Goal: Task Accomplishment & Management: Complete application form

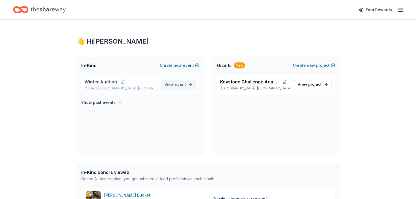
click at [171, 84] on span "View event" at bounding box center [175, 84] width 22 height 7
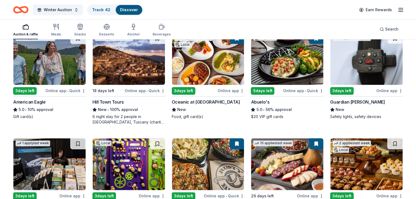
scroll to position [775, 0]
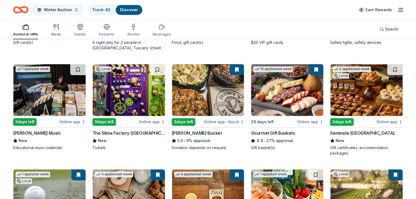
click at [32, 130] on div "Alfred Music" at bounding box center [37, 133] width 48 height 7
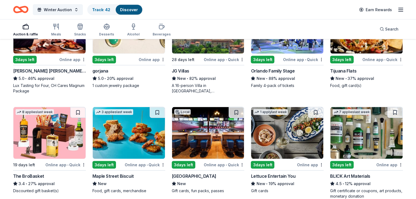
scroll to position [1130, 0]
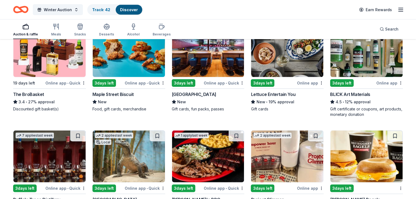
click at [211, 99] on div "New" at bounding box center [208, 102] width 73 height 7
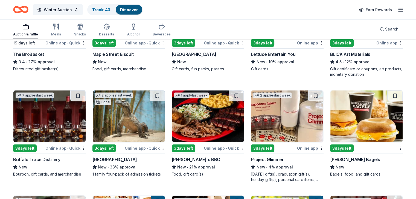
scroll to position [1169, 0]
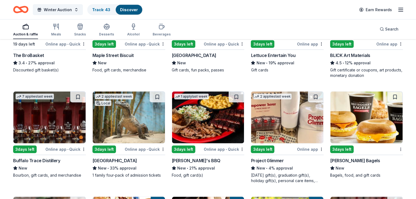
click at [184, 161] on div "[PERSON_NAME]'s BBQ" at bounding box center [196, 161] width 49 height 7
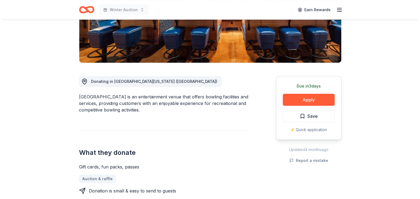
scroll to position [137, 0]
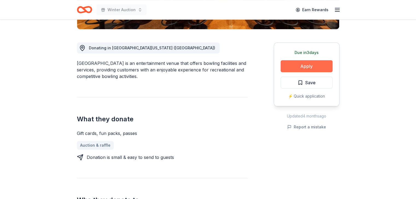
click at [285, 67] on button "Apply" at bounding box center [306, 66] width 52 height 12
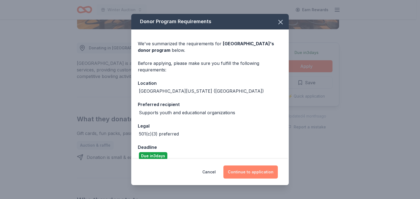
click at [254, 170] on button "Continue to application" at bounding box center [250, 172] width 54 height 13
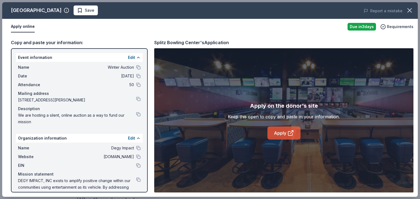
click at [285, 130] on link "Apply" at bounding box center [283, 133] width 33 height 13
click at [89, 7] on span "Save" at bounding box center [90, 10] width 10 height 7
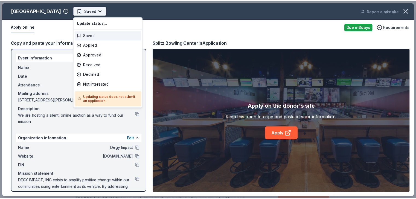
scroll to position [0, 0]
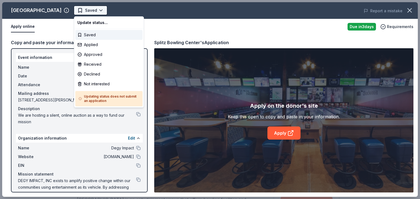
click at [99, 10] on body "Winter Auction Saved Apply Due in 3 days Share Splitz Bowling Center New Share …" at bounding box center [208, 99] width 416 height 199
click at [107, 44] on div "Applied" at bounding box center [108, 45] width 67 height 10
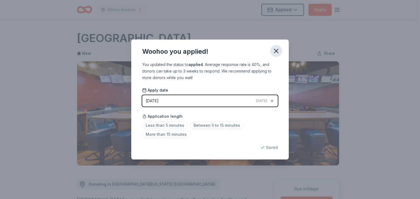
click at [279, 48] on icon "button" at bounding box center [276, 51] width 8 height 8
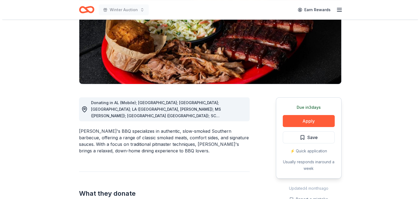
scroll to position [82, 0]
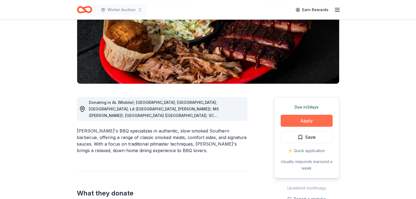
click at [309, 124] on button "Apply" at bounding box center [306, 121] width 52 height 12
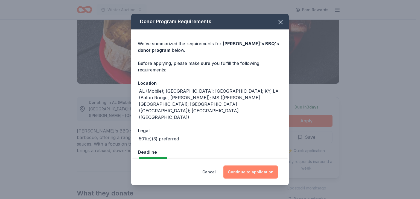
click at [256, 166] on button "Continue to application" at bounding box center [250, 172] width 54 height 13
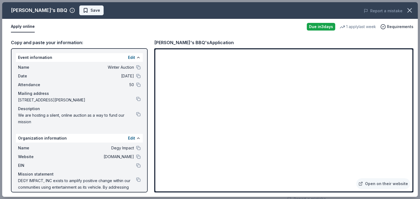
click at [90, 9] on span "Save" at bounding box center [95, 10] width 10 height 7
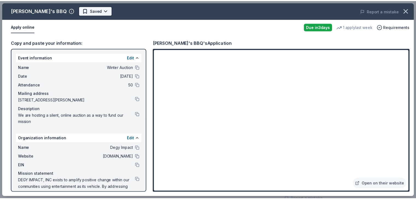
scroll to position [0, 0]
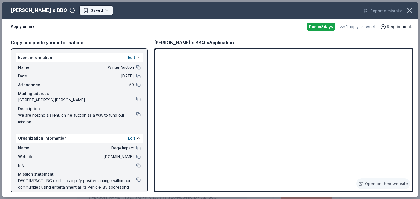
click at [81, 10] on html "Winter Auction Earn Rewards Due [DATE] Share [PERSON_NAME]'s BBQ New 1 apply la…" at bounding box center [210, 99] width 420 height 199
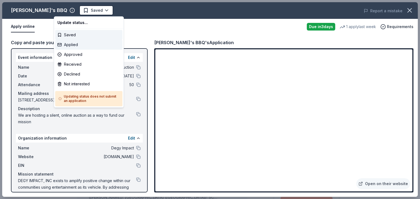
click at [87, 46] on div "Applied" at bounding box center [88, 45] width 67 height 10
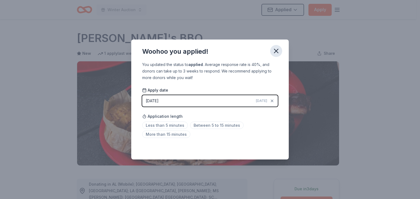
click at [274, 52] on icon "button" at bounding box center [276, 51] width 4 height 4
